Goal: Task Accomplishment & Management: Manage account settings

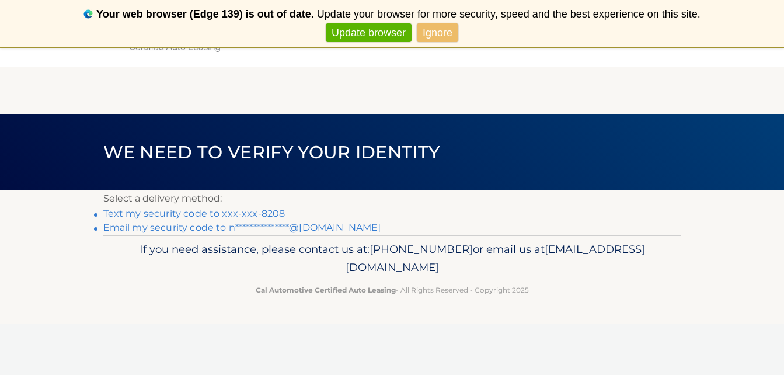
click at [242, 216] on link "Text my security code to xxx-xxx-8208" at bounding box center [194, 213] width 182 height 11
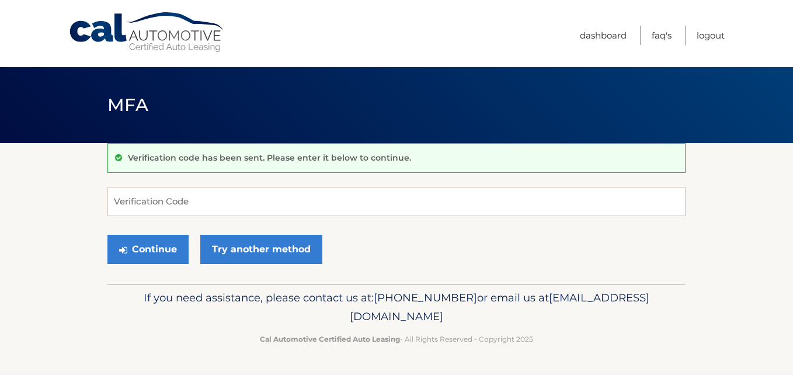
click at [242, 216] on form "Verification Code Continue Try another method" at bounding box center [396, 228] width 578 height 83
click at [244, 203] on input "Verification Code" at bounding box center [396, 201] width 578 height 29
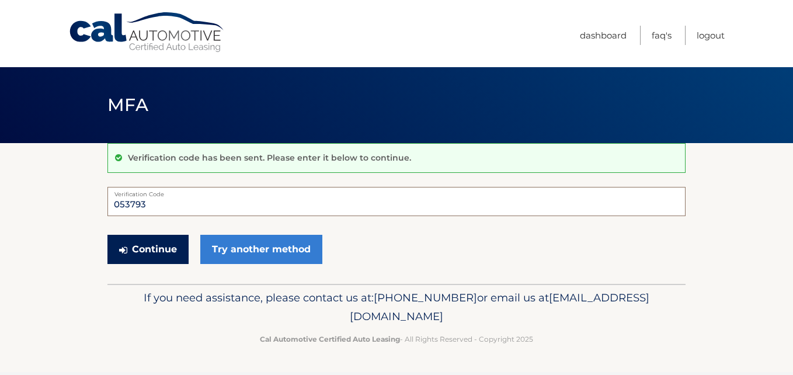
type input "053793"
click at [141, 239] on button "Continue" at bounding box center [147, 249] width 81 height 29
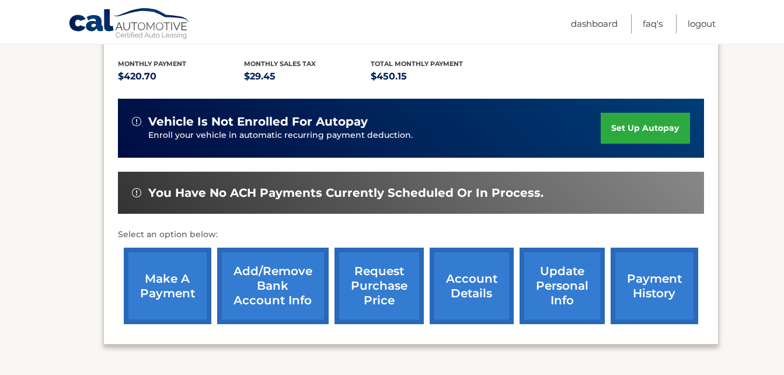
scroll to position [257, 0]
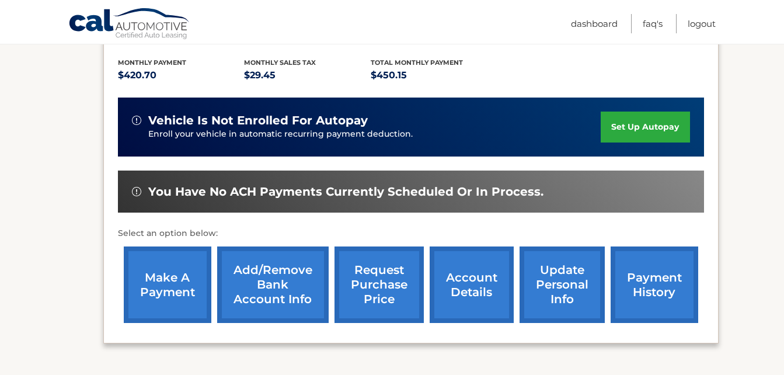
click at [166, 266] on link "make a payment" at bounding box center [168, 285] width 88 height 77
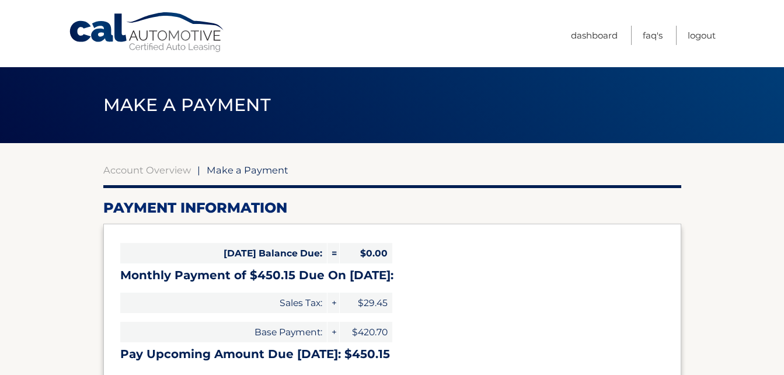
select select "MThlY2YzMTAtZWE0Yi00ZmU2LThlZjMtZTQ4NTQyNWRlNmY1"
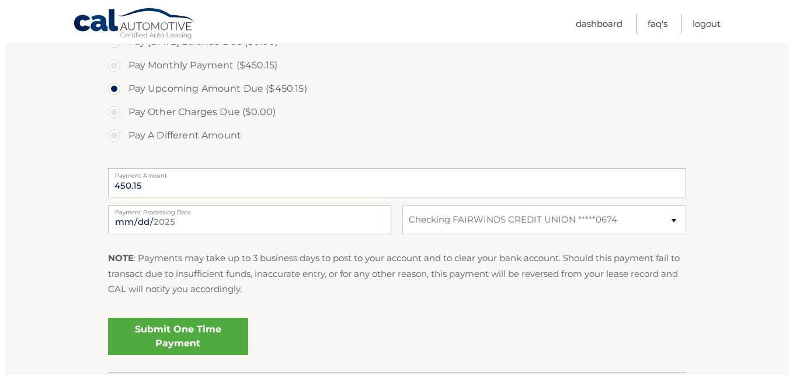
scroll to position [397, 0]
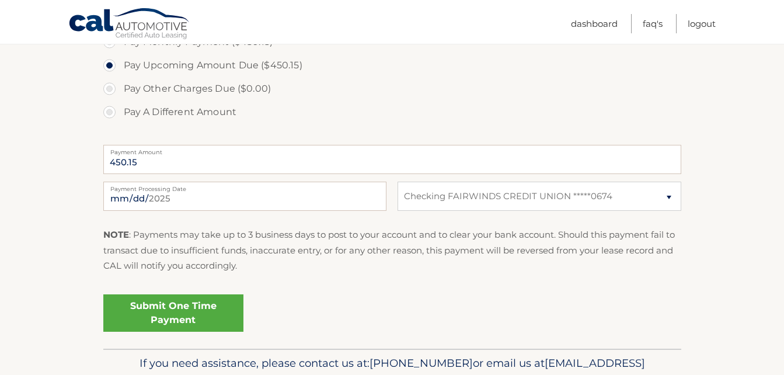
click at [209, 318] on link "Submit One Time Payment" at bounding box center [173, 312] width 140 height 37
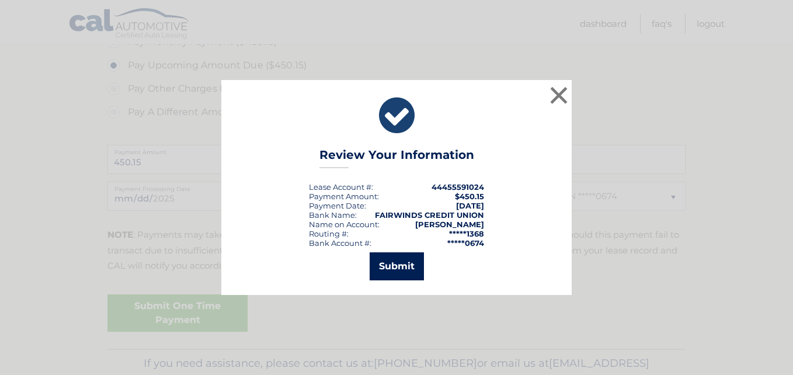
click at [388, 276] on button "Submit" at bounding box center [397, 266] width 54 height 28
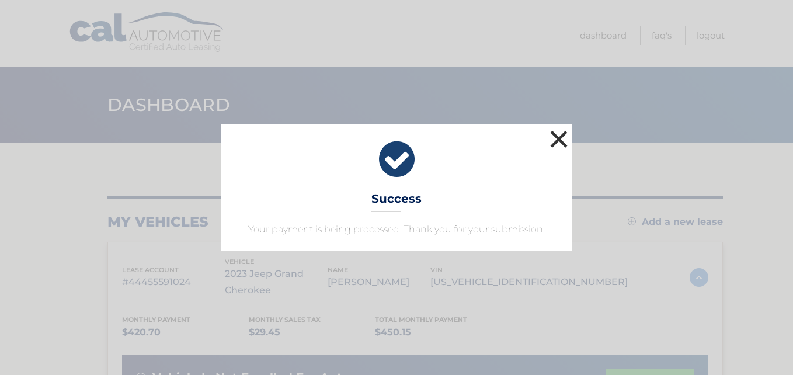
click at [564, 127] on button "×" at bounding box center [558, 138] width 23 height 23
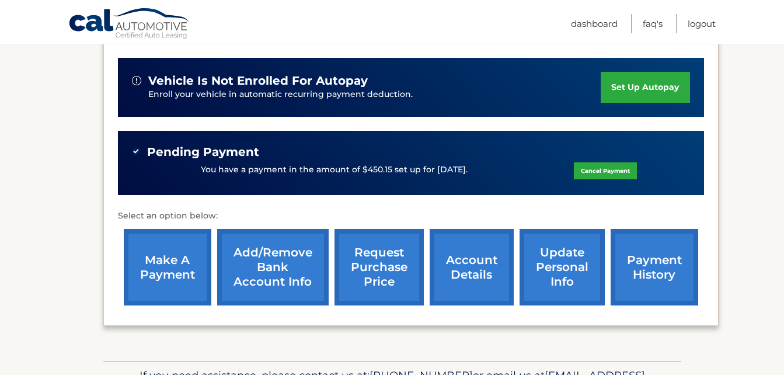
scroll to position [304, 0]
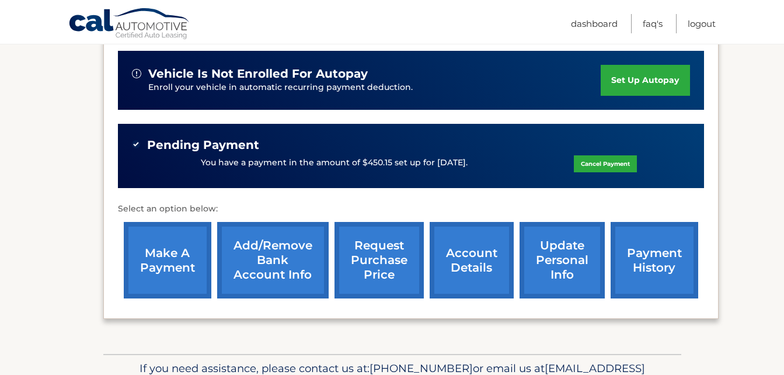
click at [550, 245] on link "update personal info" at bounding box center [562, 260] width 85 height 77
